Goal: Transaction & Acquisition: Book appointment/travel/reservation

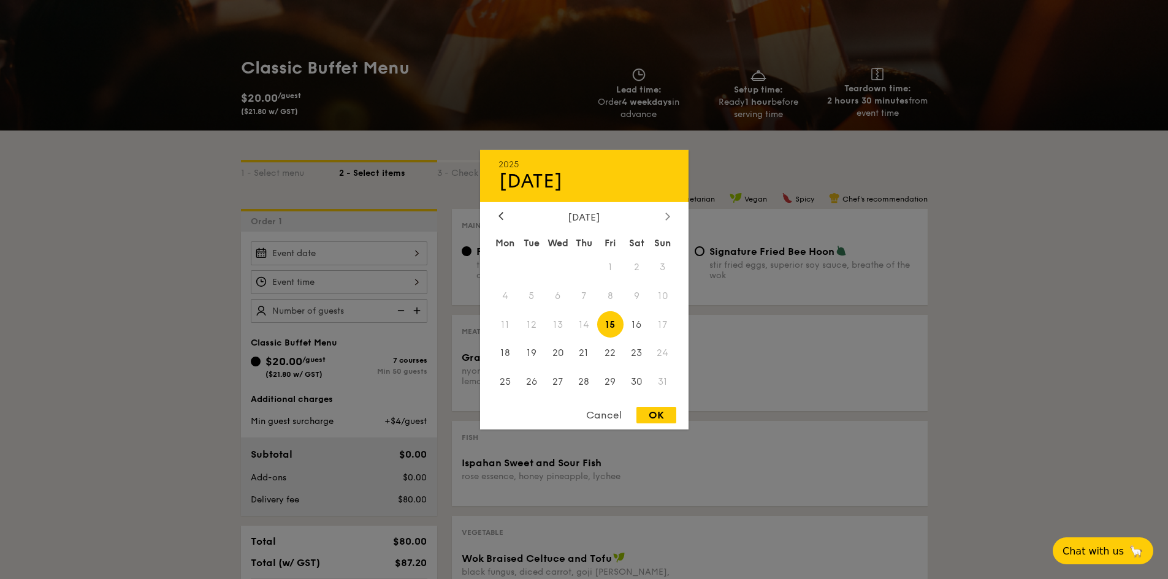
click at [667, 213] on icon at bounding box center [667, 216] width 4 height 7
click at [642, 206] on div "2025 Aug 15 September 2025 Mon Tue Wed Thu Fri Sat Sun 1 2 3 4 5 6 7 8 9 10 11 …" at bounding box center [584, 290] width 208 height 280
click at [659, 211] on div "September 2025" at bounding box center [584, 217] width 172 height 12
click at [658, 216] on div "September 2025" at bounding box center [584, 217] width 172 height 12
click at [667, 212] on icon at bounding box center [667, 216] width 5 height 8
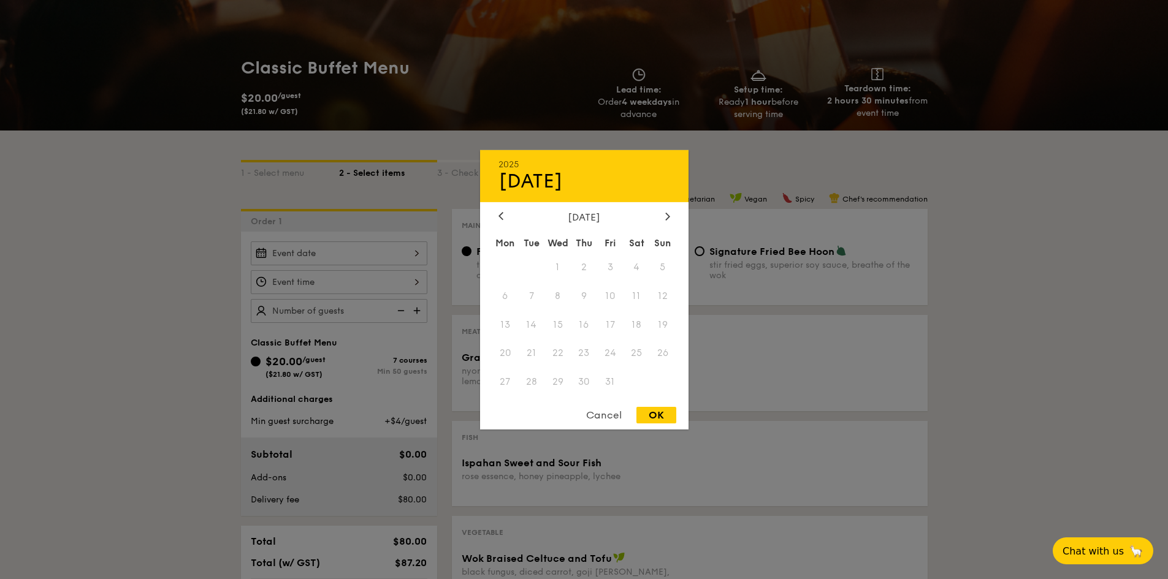
click at [600, 408] on div "Cancel" at bounding box center [604, 415] width 60 height 17
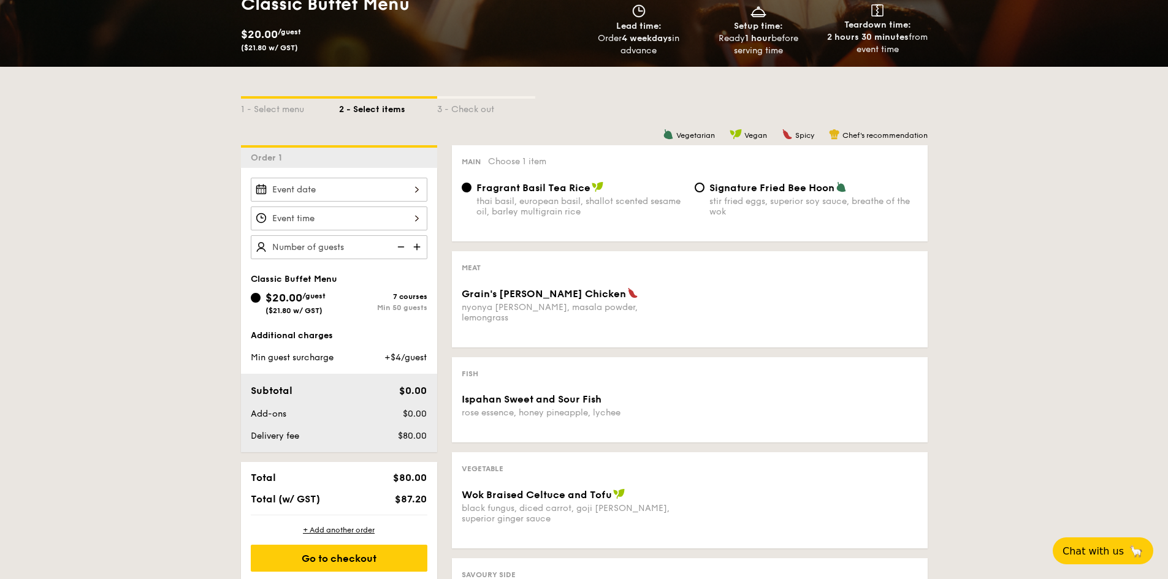
scroll to position [184, 0]
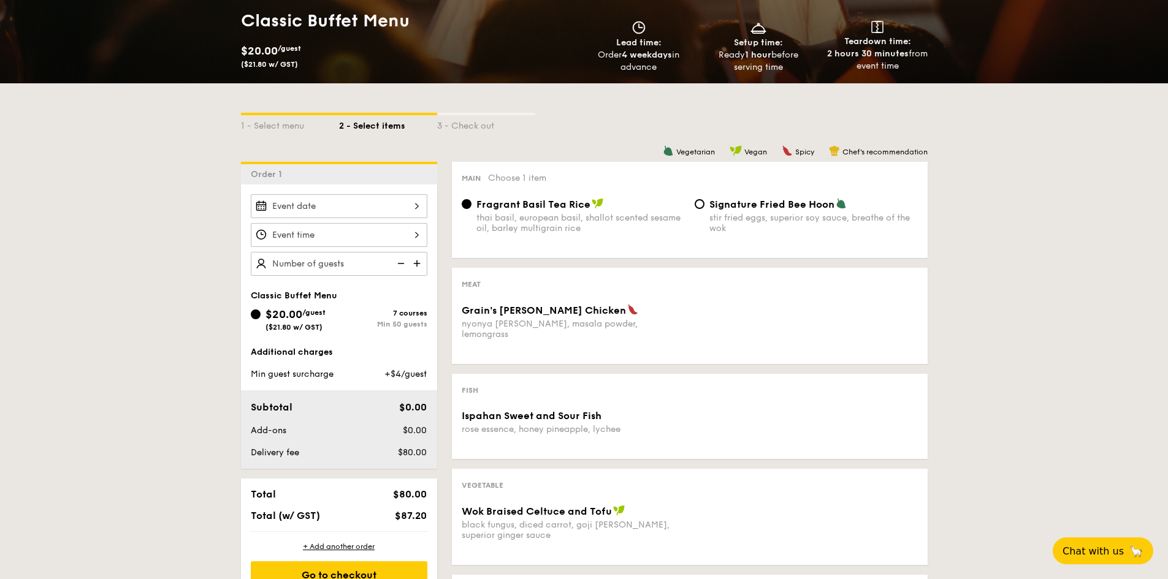
click at [536, 213] on div "thai basil, european basil, shallot scented sesame oil, barley multigrain rice" at bounding box center [580, 223] width 208 height 21
click at [471, 209] on input "Fragrant Basil Tea Rice thai basil, european basil, shallot scented sesame oil,…" at bounding box center [467, 204] width 10 height 10
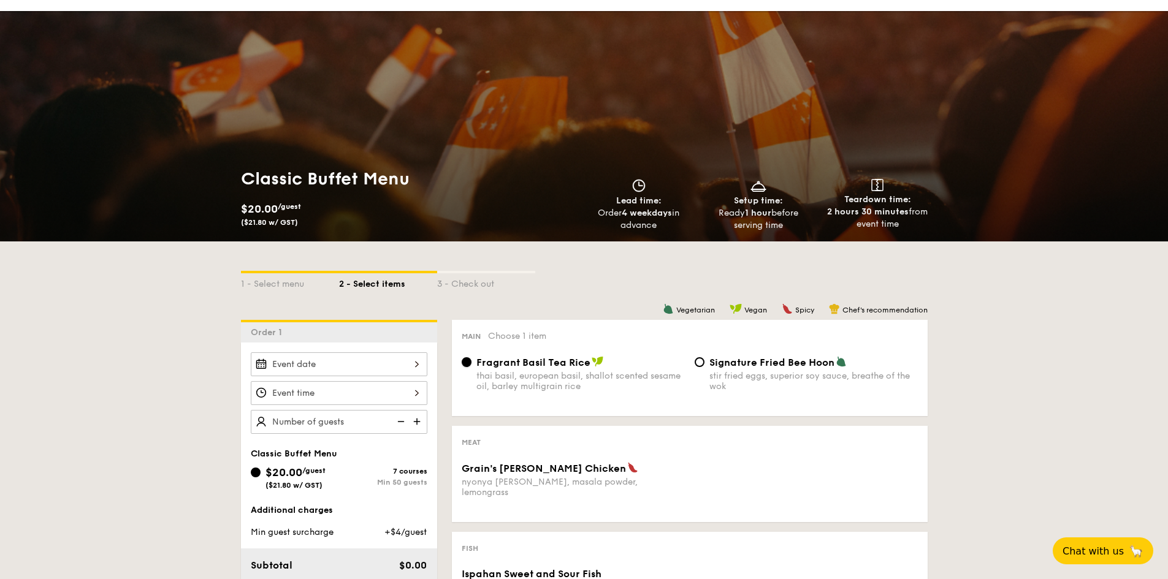
scroll to position [0, 0]
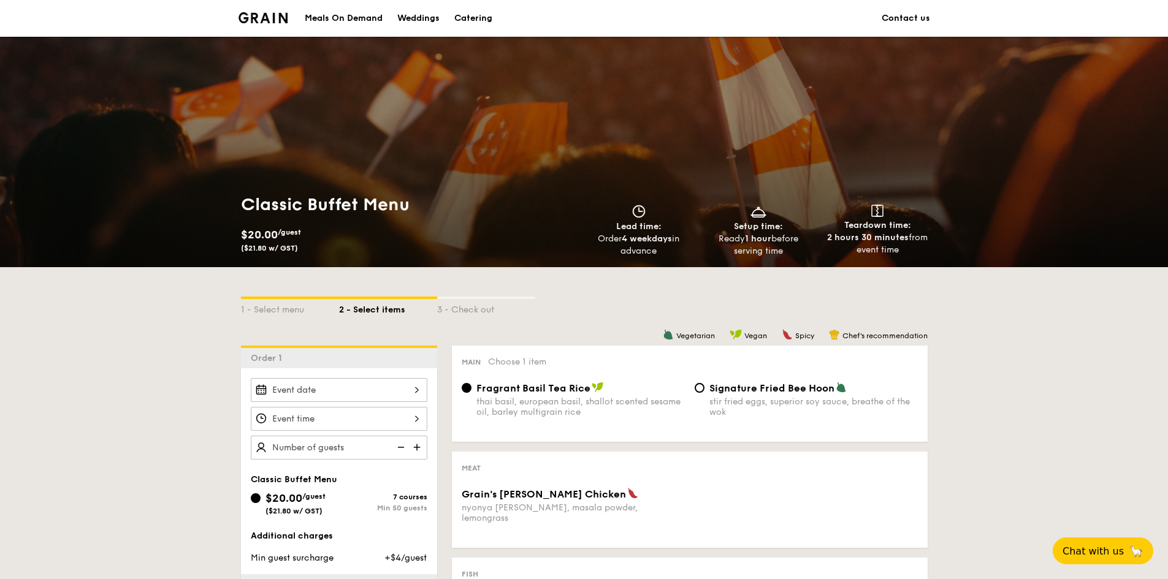
click at [259, 14] on img at bounding box center [263, 17] width 50 height 11
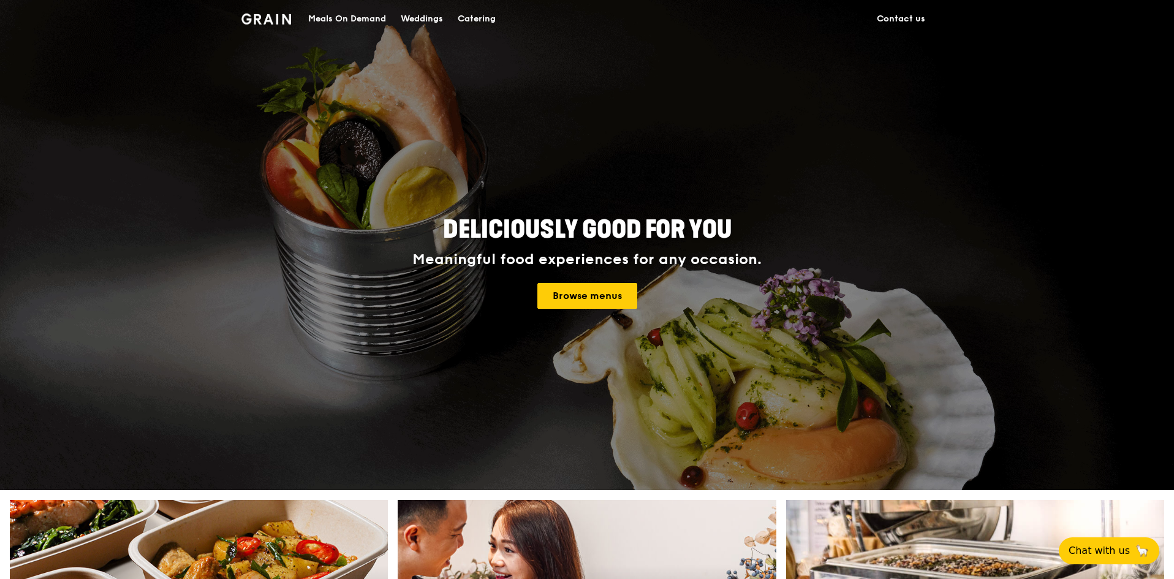
click at [477, 7] on div "Catering" at bounding box center [477, 19] width 38 height 37
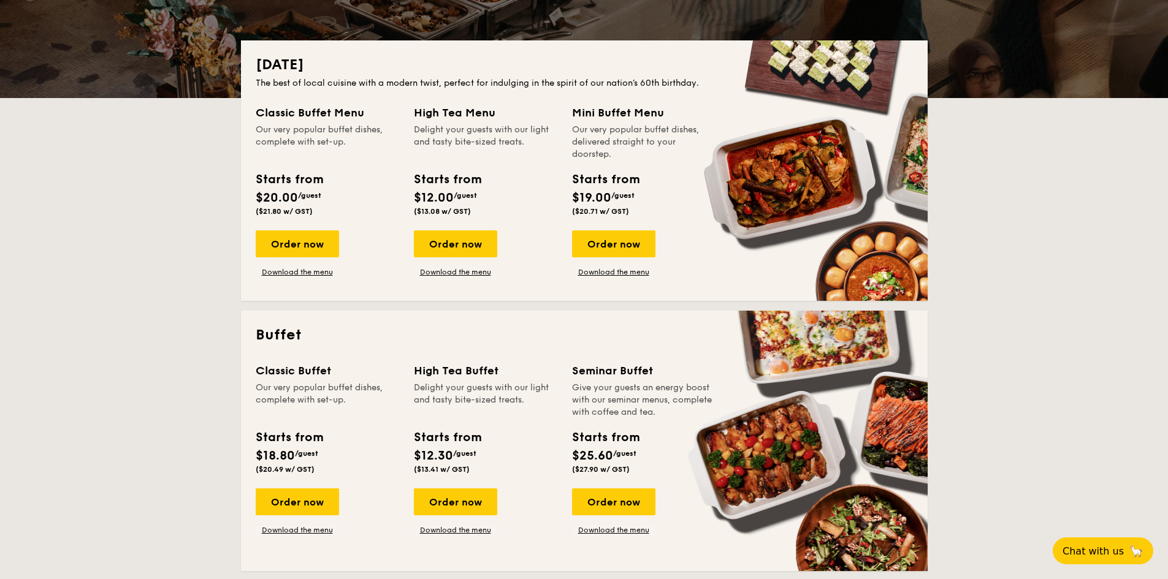
scroll to position [368, 0]
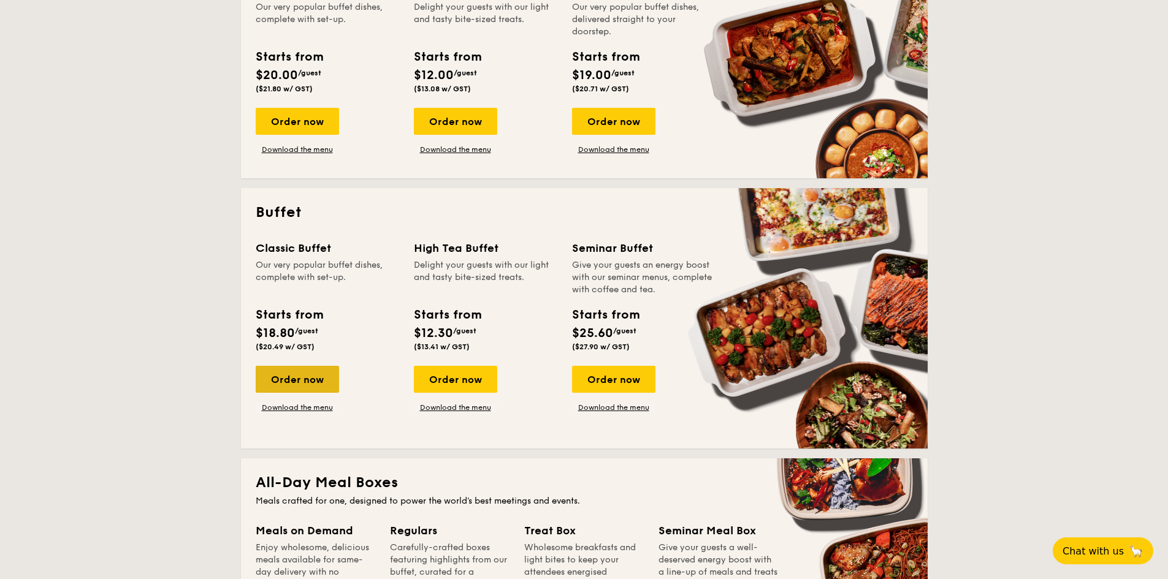
click at [311, 379] on div "Order now" at bounding box center [297, 379] width 83 height 27
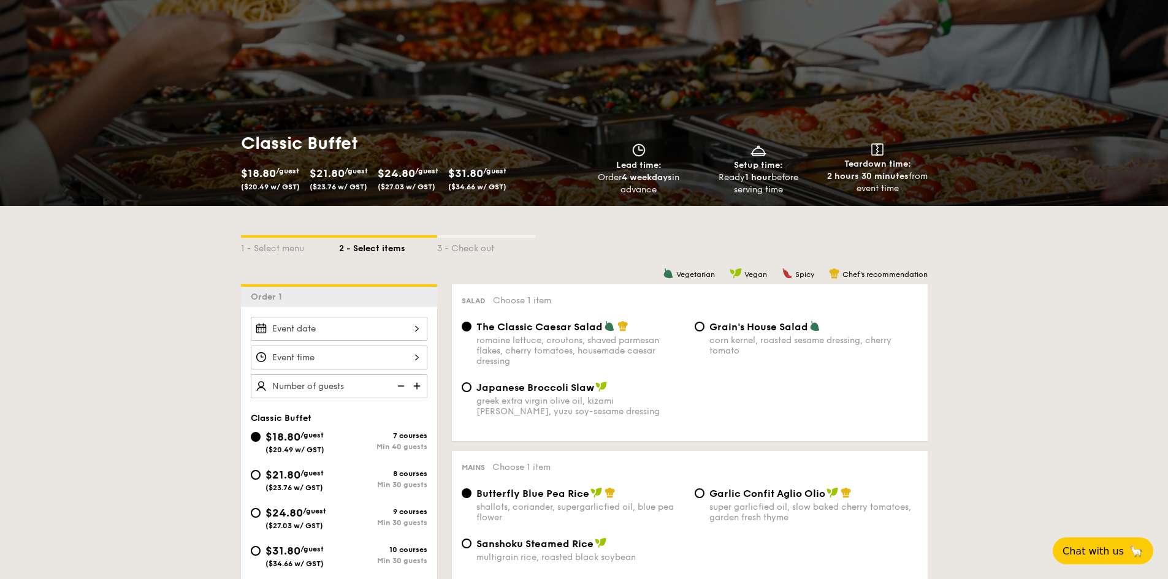
scroll to position [184, 0]
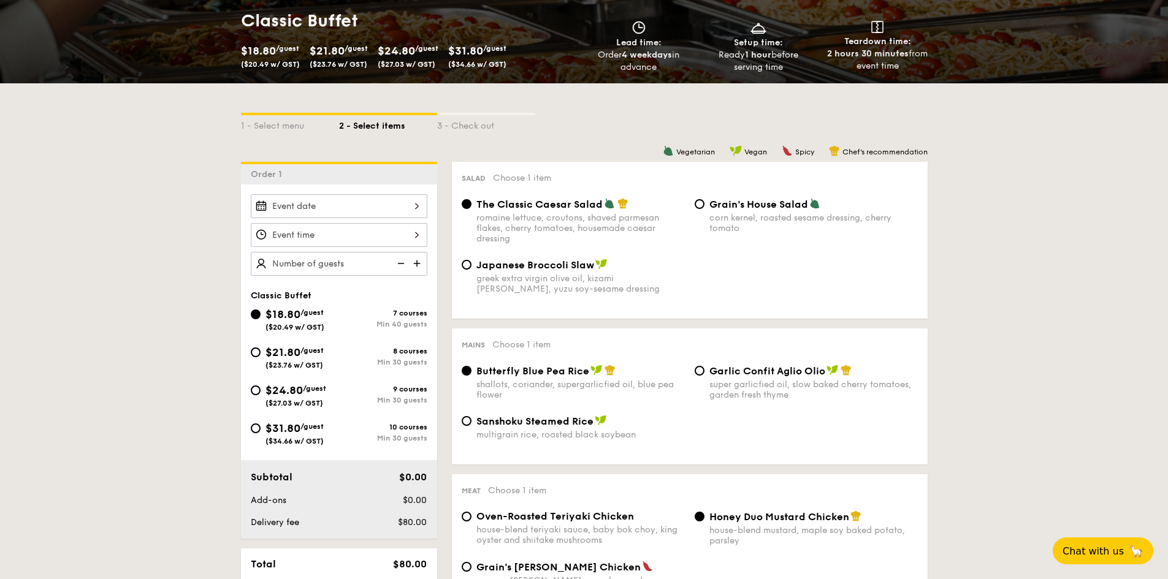
click at [301, 361] on span "($23.76 w/ GST)" at bounding box center [294, 365] width 58 height 9
click at [261, 357] on input "$21.80 /guest ($23.76 w/ GST) 8 courses Min 30 guests" at bounding box center [256, 353] width 10 height 10
radio input "true"
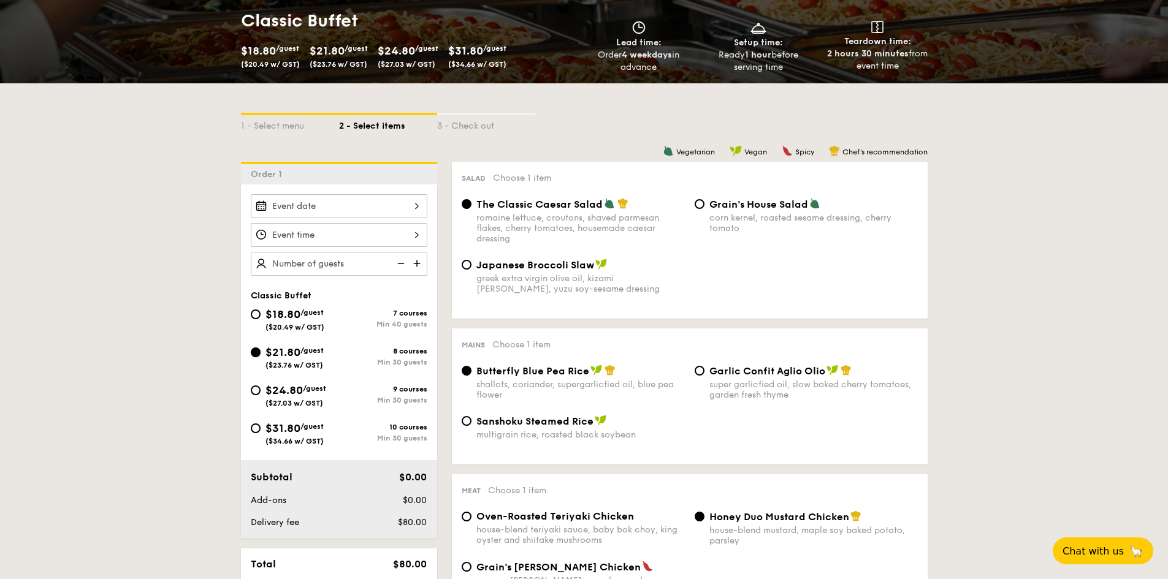
radio input "true"
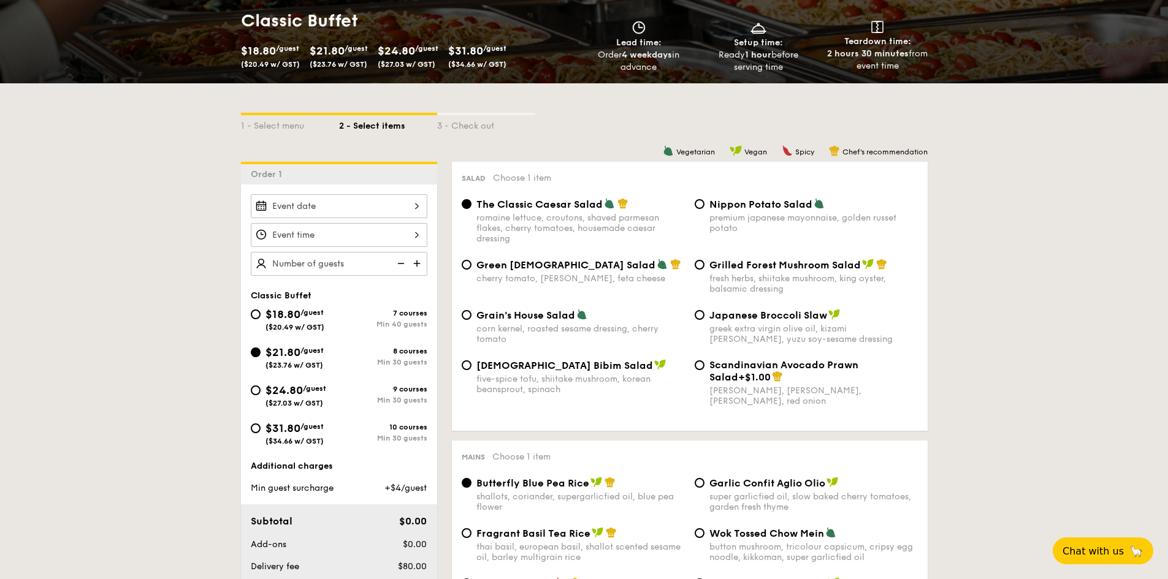
click at [375, 207] on div at bounding box center [339, 206] width 177 height 24
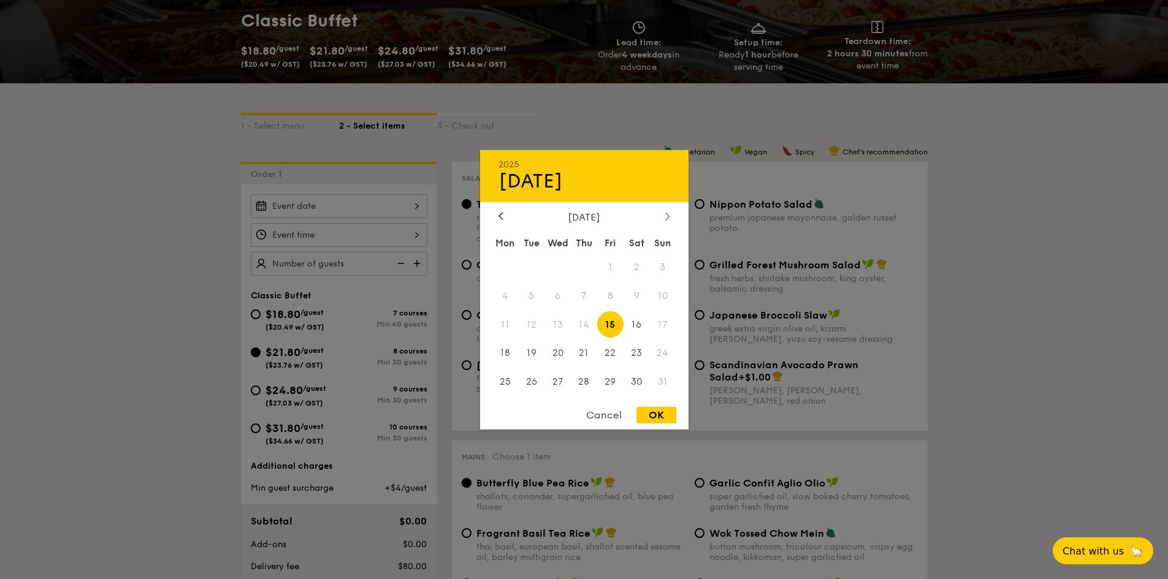
click at [663, 213] on div at bounding box center [667, 217] width 11 height 12
click at [665, 217] on icon at bounding box center [667, 216] width 5 height 8
click at [660, 324] on span "19" at bounding box center [663, 324] width 26 height 26
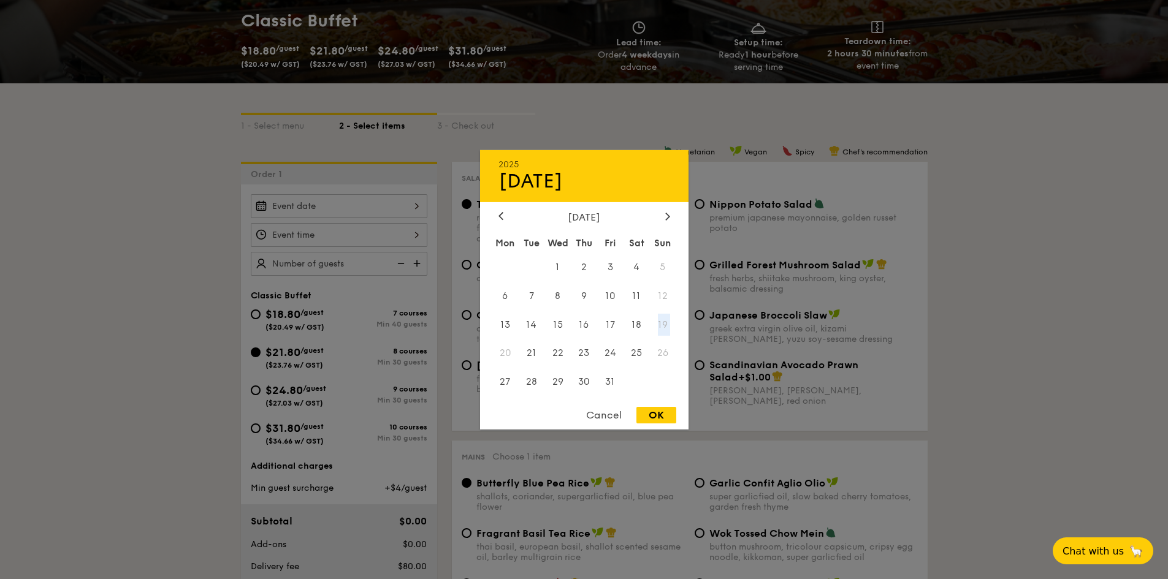
click at [660, 324] on span "19" at bounding box center [663, 324] width 26 height 26
click at [644, 324] on span "18" at bounding box center [636, 324] width 26 height 26
click at [658, 323] on span "19" at bounding box center [663, 324] width 26 height 26
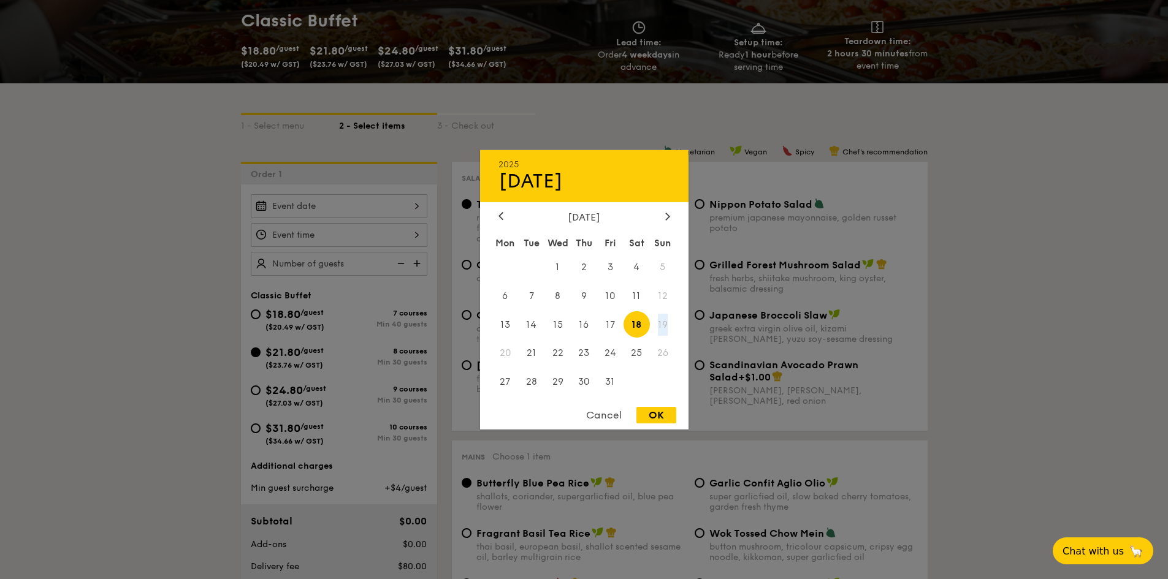
click at [662, 323] on span "19" at bounding box center [663, 324] width 26 height 26
click at [663, 408] on div "OK" at bounding box center [656, 415] width 40 height 17
type input "Oct 18, 2025"
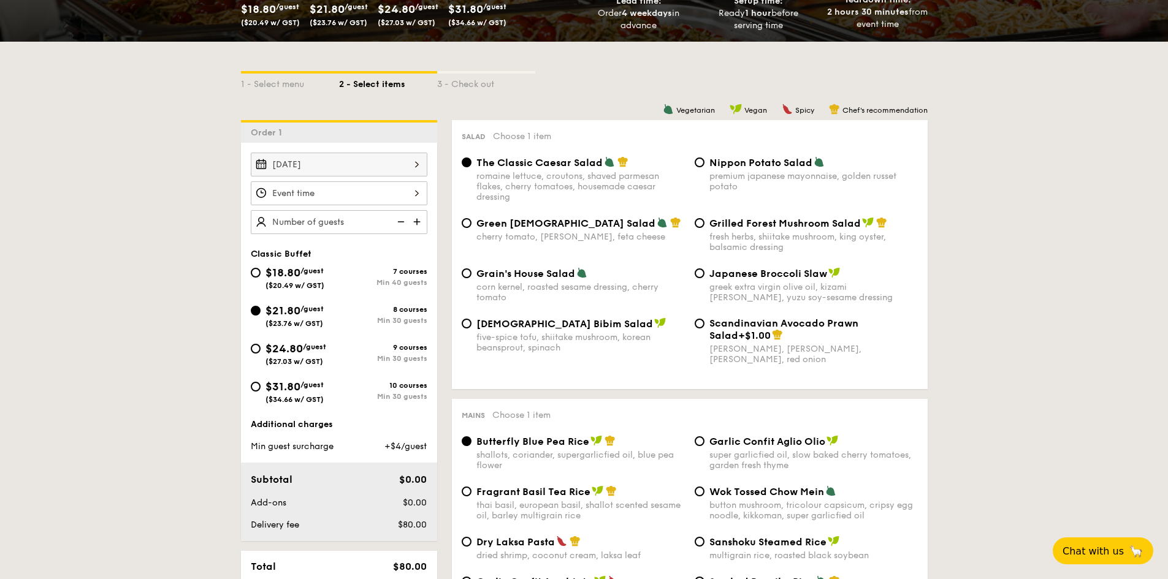
scroll to position [245, 0]
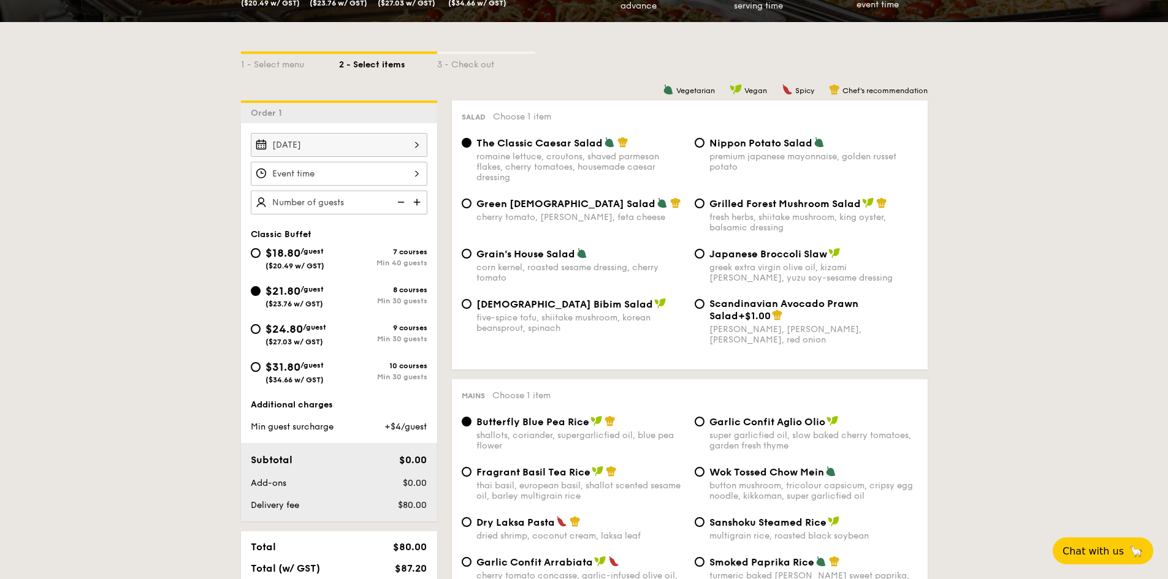
click at [709, 147] on span "Nippon Potato Salad" at bounding box center [760, 143] width 103 height 12
click at [704, 147] on input "Nippon Potato Salad premium japanese mayonnaise, golden russet potato" at bounding box center [699, 143] width 10 height 10
radio input "true"
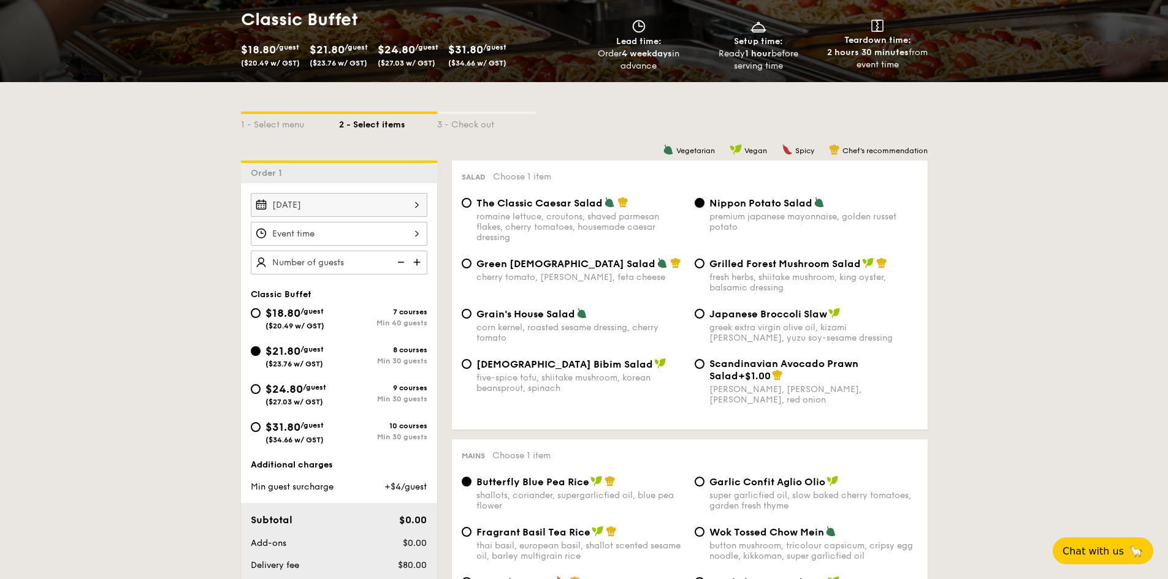
scroll to position [184, 0]
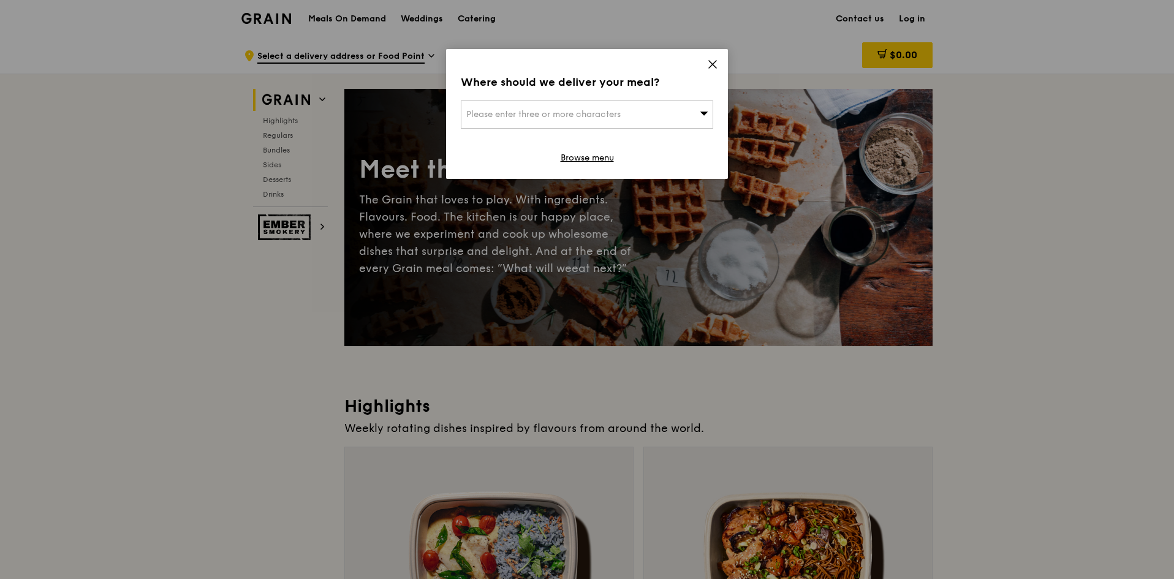
click at [707, 66] on icon at bounding box center [712, 64] width 11 height 11
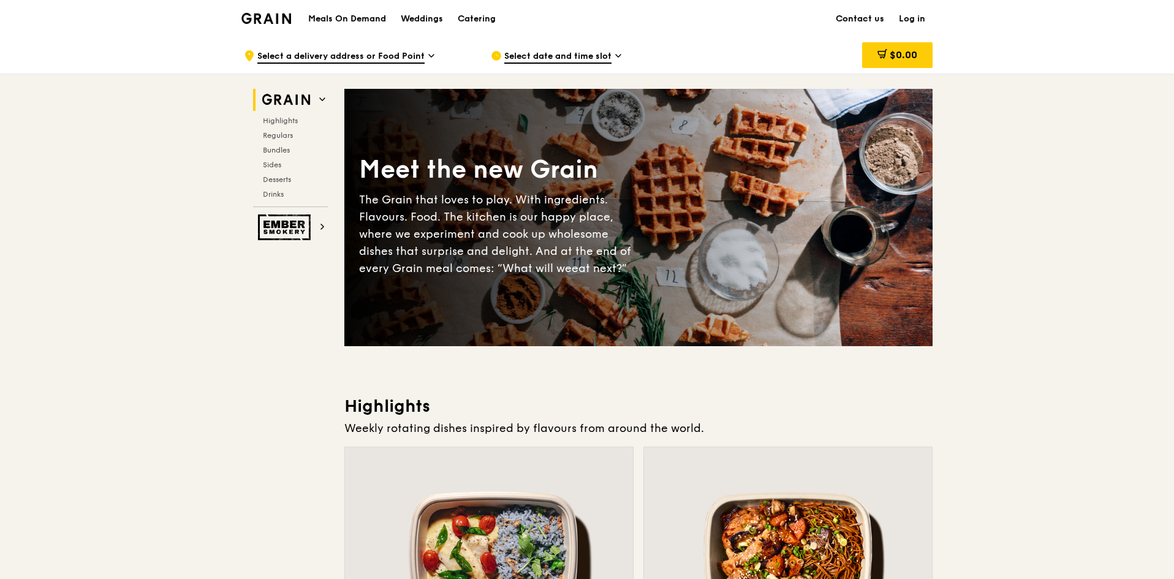
click at [878, 19] on link "Contact us" at bounding box center [860, 19] width 63 height 37
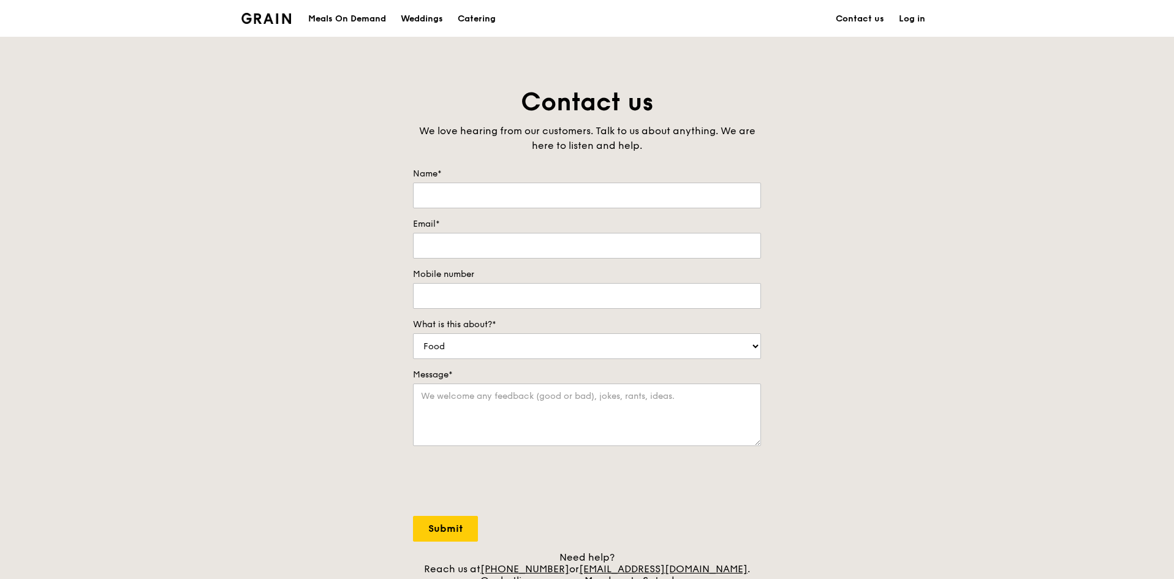
click at [252, 21] on img at bounding box center [267, 18] width 50 height 11
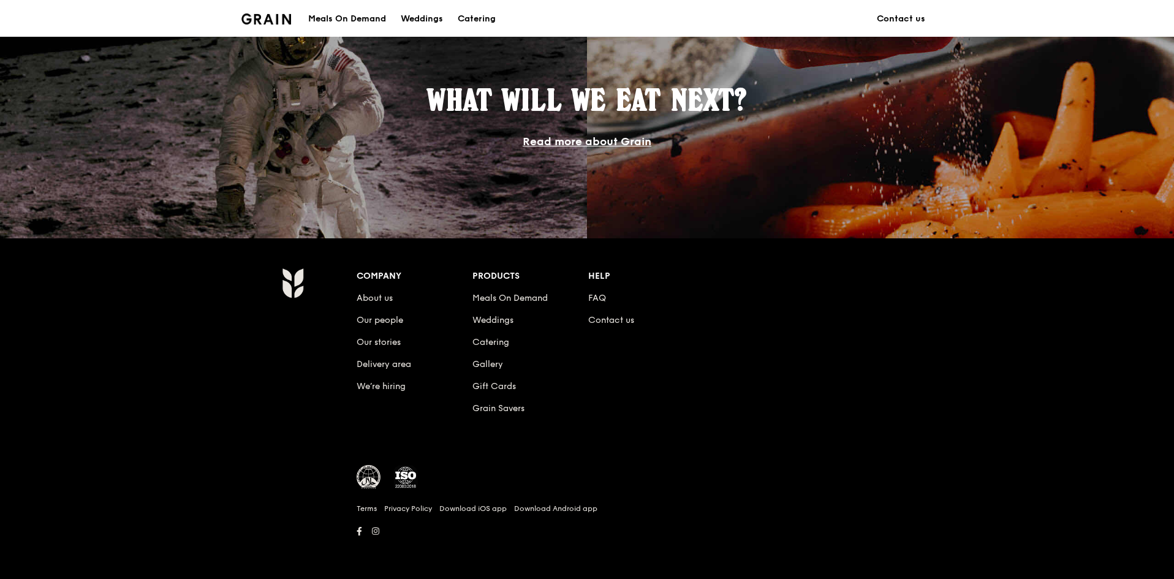
scroll to position [674, 0]
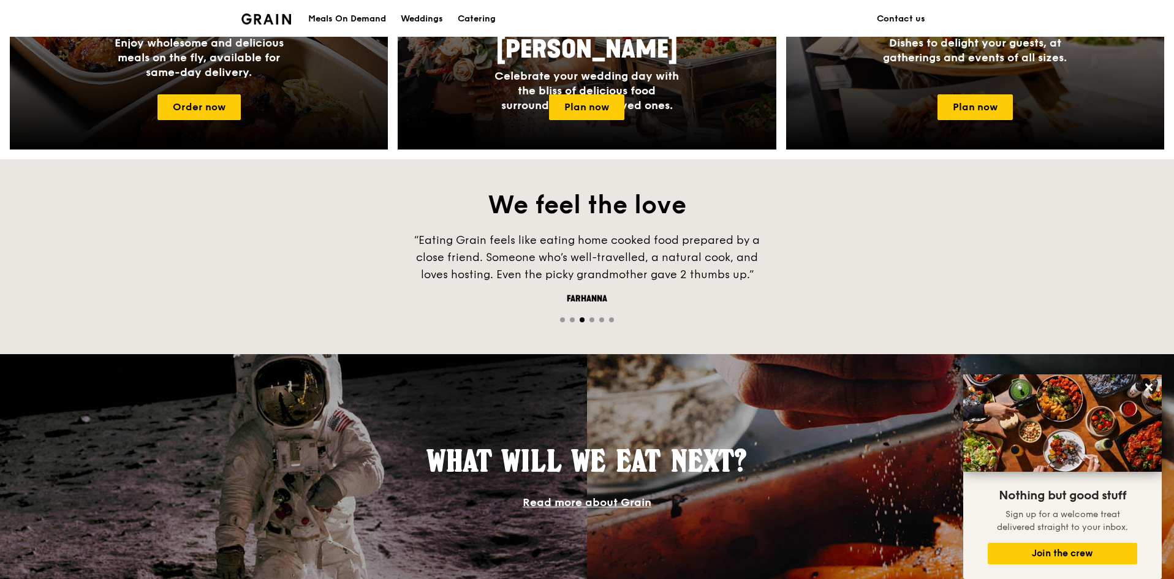
click at [826, 422] on div "What will we eat next? Read more about Grain" at bounding box center [587, 476] width 1174 height 245
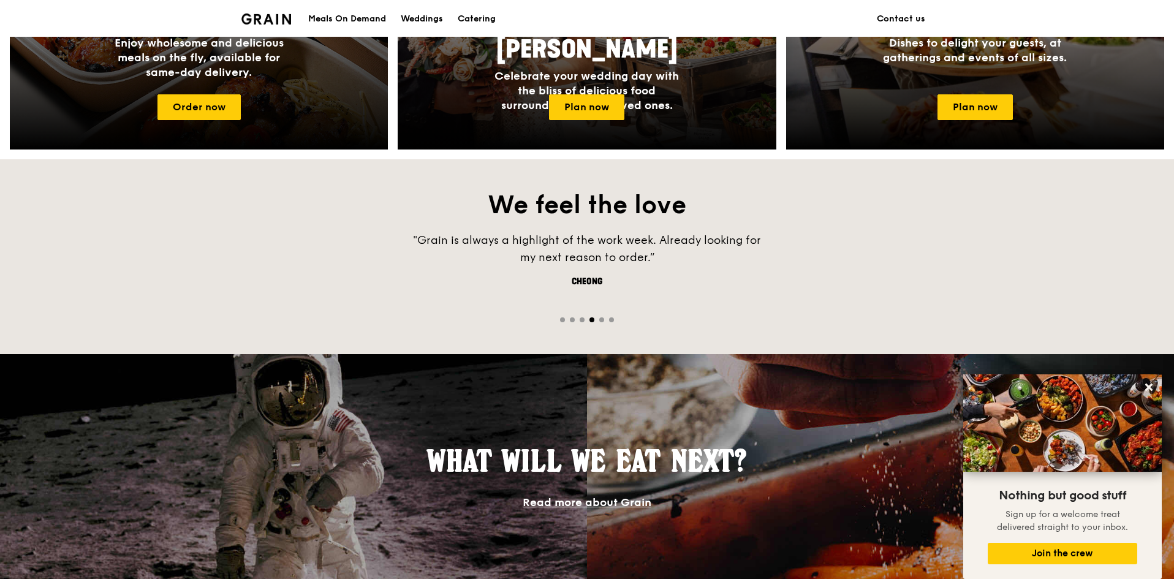
click at [836, 396] on div "What will we eat next? Read more about Grain" at bounding box center [587, 476] width 1174 height 245
